Goal: Transaction & Acquisition: Book appointment/travel/reservation

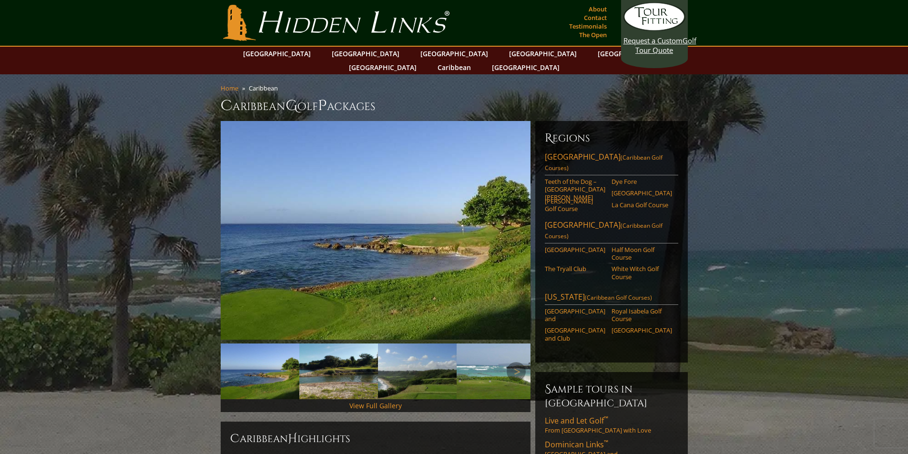
click at [258, 365] on img at bounding box center [260, 372] width 79 height 56
click at [327, 359] on img at bounding box center [338, 372] width 79 height 56
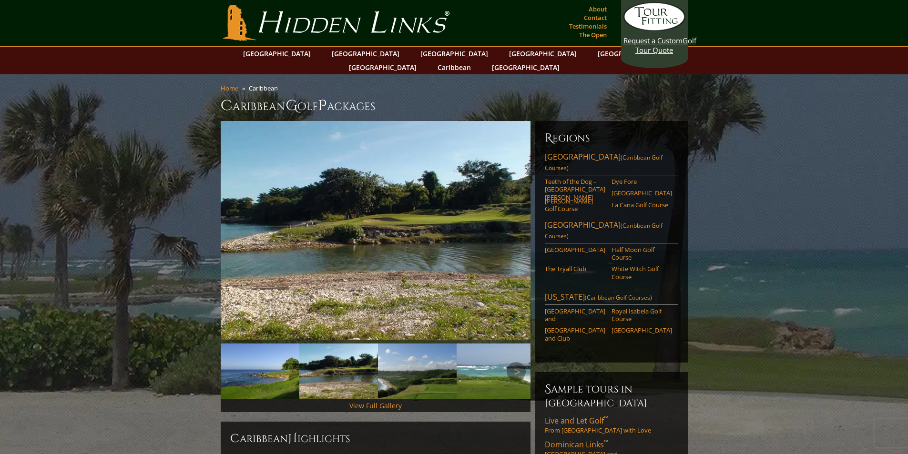
click at [393, 352] on img at bounding box center [417, 372] width 79 height 56
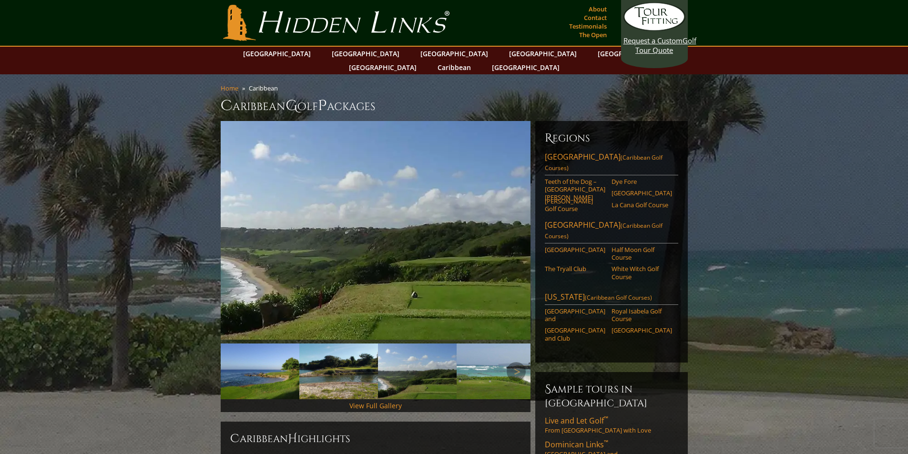
click at [488, 359] on img at bounding box center [496, 372] width 79 height 56
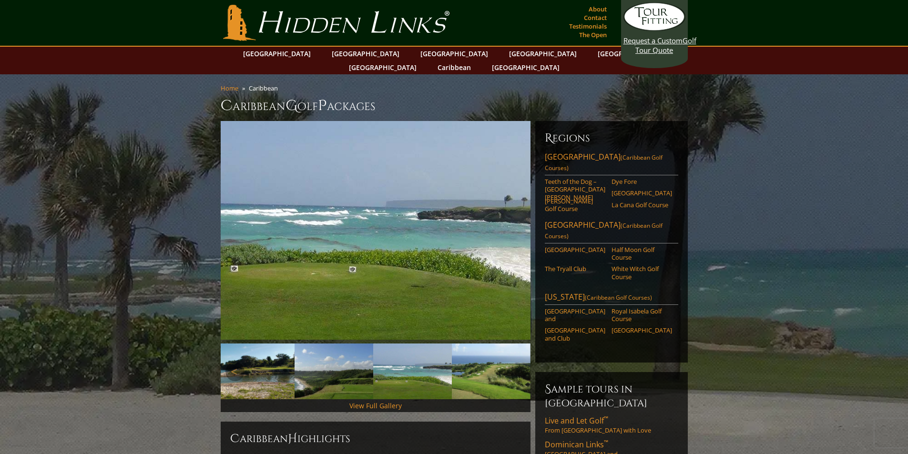
click at [420, 363] on img at bounding box center [412, 372] width 79 height 56
click at [307, 372] on img at bounding box center [334, 372] width 79 height 56
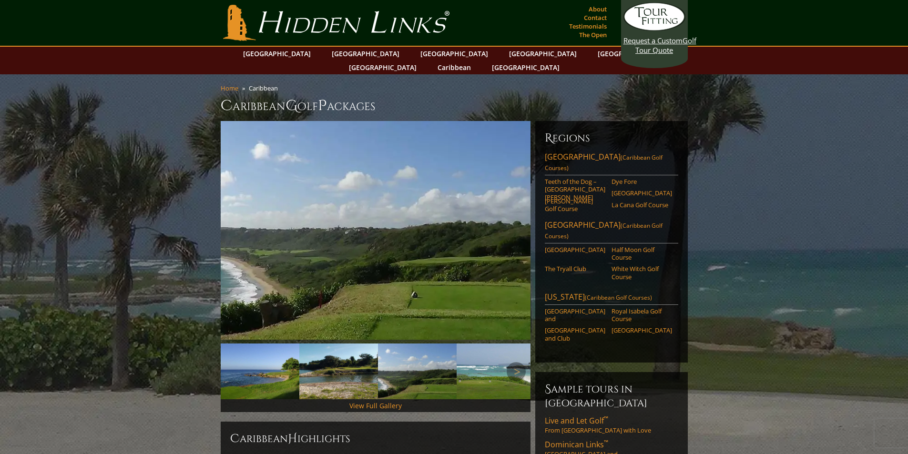
click at [307, 369] on img at bounding box center [338, 372] width 79 height 56
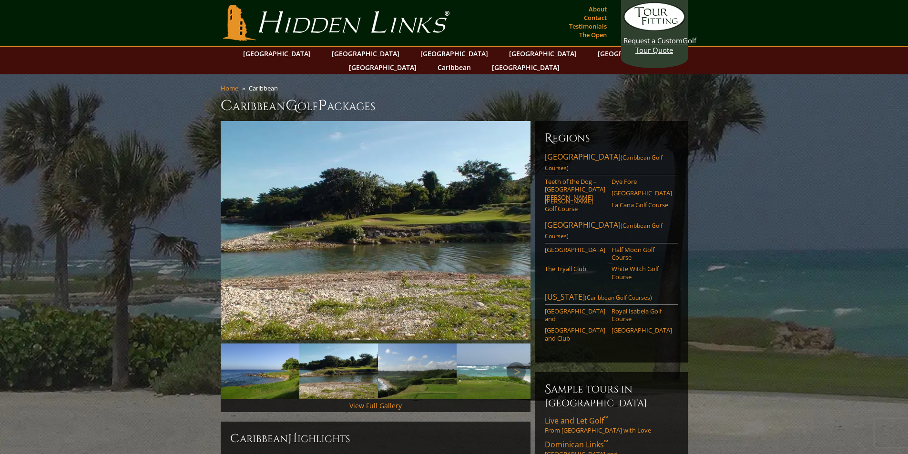
click at [268, 367] on img at bounding box center [260, 372] width 79 height 56
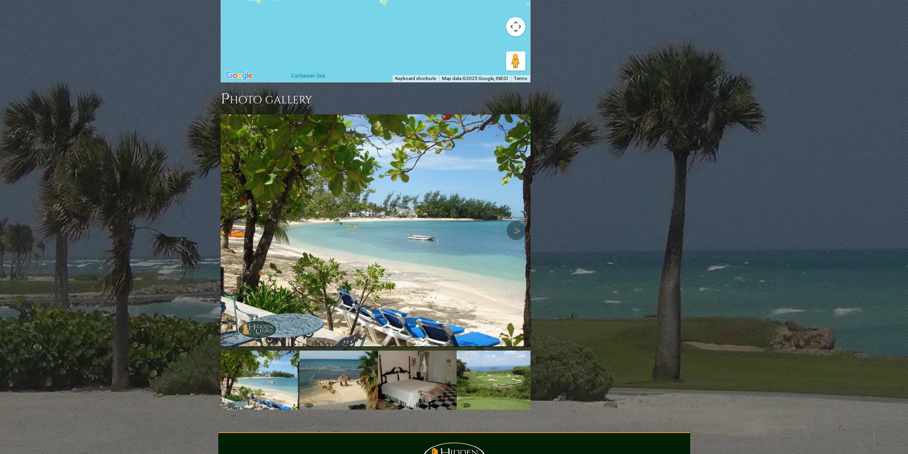
scroll to position [1090, 0]
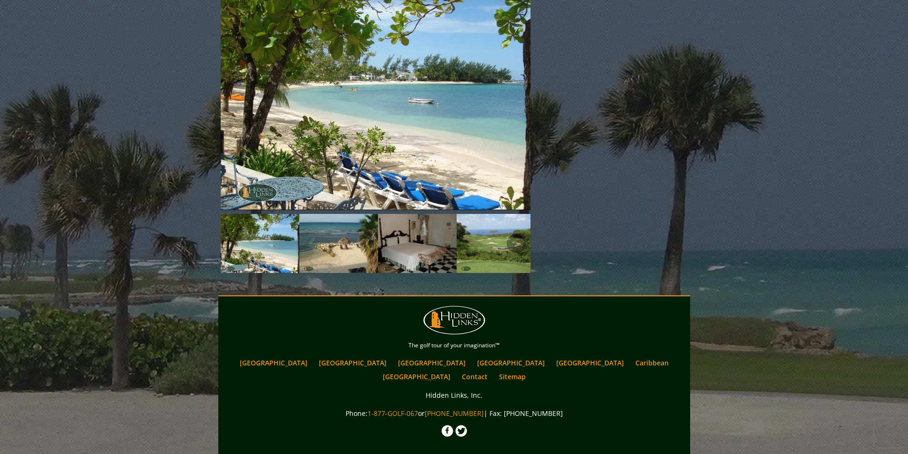
click at [336, 214] on img at bounding box center [338, 243] width 79 height 59
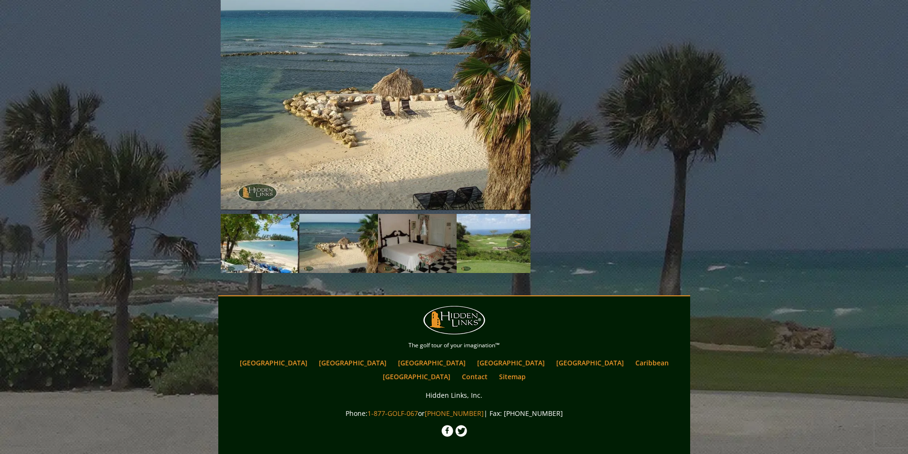
click at [405, 214] on img at bounding box center [417, 243] width 79 height 59
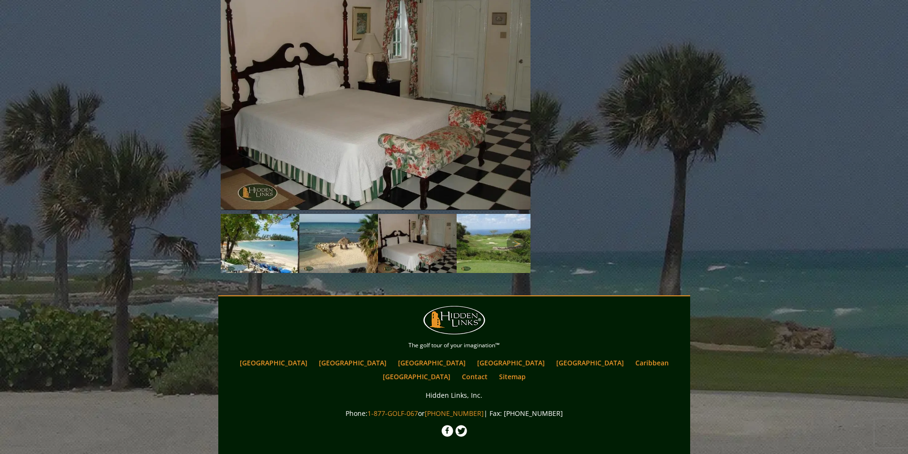
click at [488, 214] on img at bounding box center [496, 243] width 79 height 59
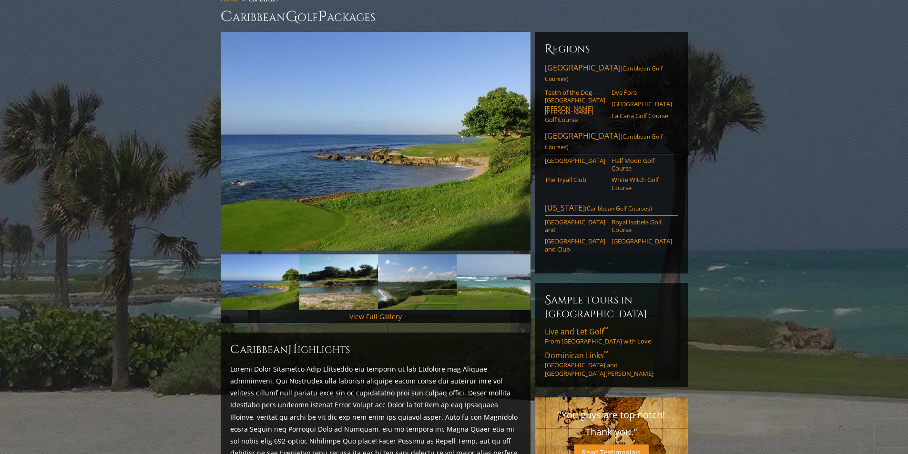
scroll to position [0, 0]
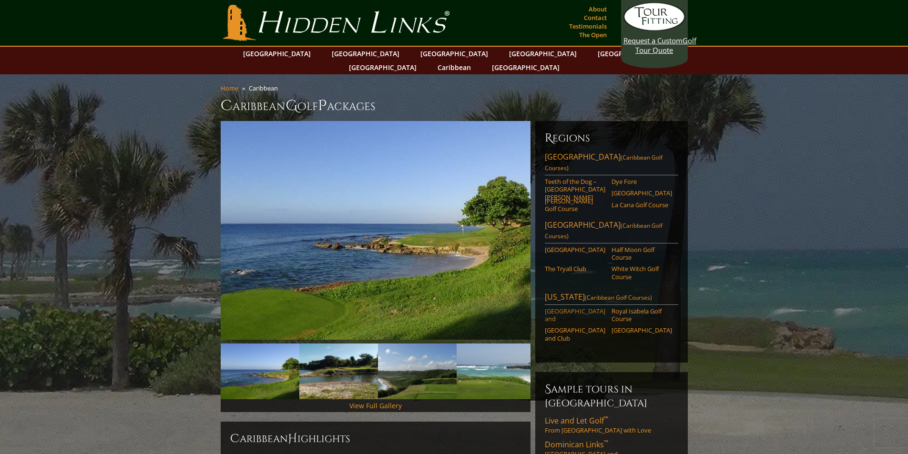
click at [551, 307] on link "[GEOGRAPHIC_DATA] and" at bounding box center [575, 315] width 61 height 16
